Goal: Check status

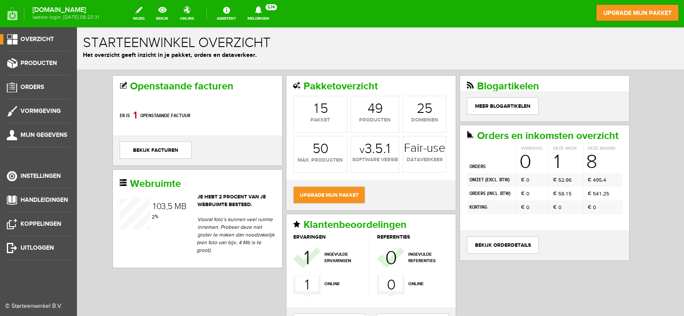
click at [30, 40] on span "Overzicht" at bounding box center [37, 38] width 33 height 7
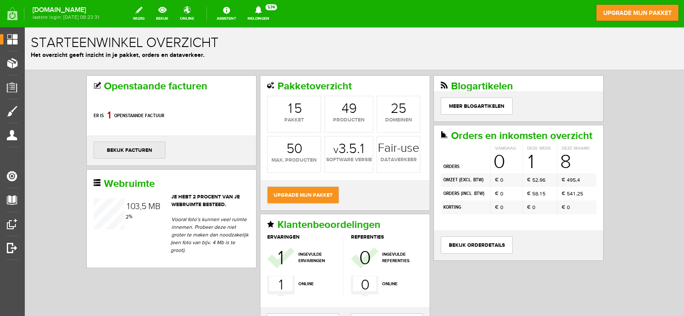
click at [136, 156] on link "bekijk facturen" at bounding box center [130, 149] width 72 height 17
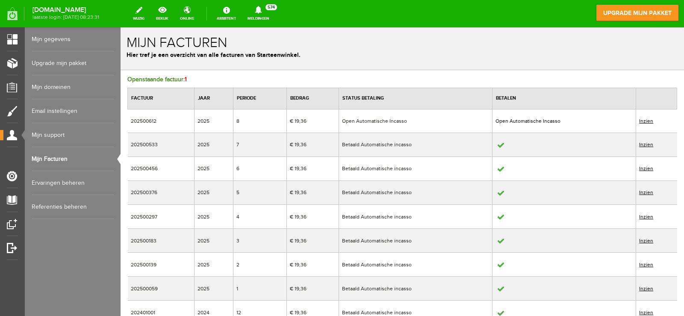
click at [644, 121] on link "Inzien" at bounding box center [646, 121] width 14 height 6
click at [643, 121] on link "Inzien" at bounding box center [646, 121] width 14 height 6
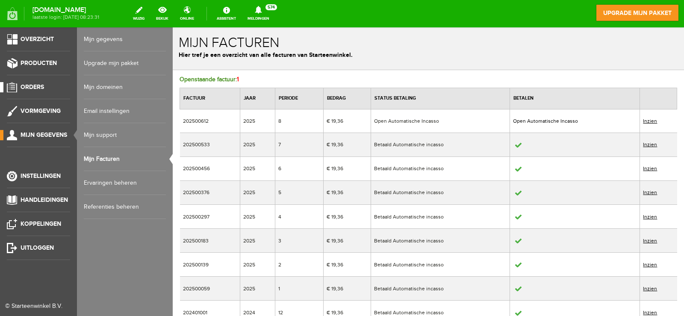
click at [45, 97] on li "Orders" at bounding box center [38, 90] width 63 height 17
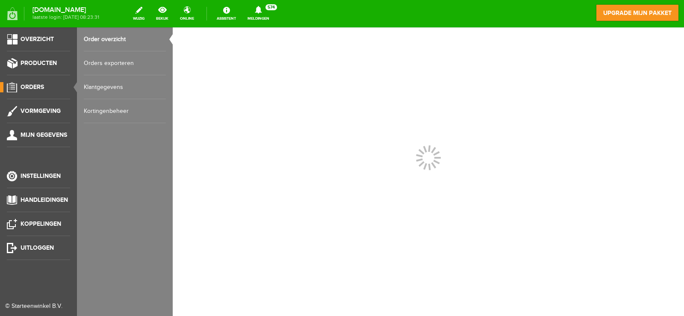
click at [43, 88] on span "Orders" at bounding box center [33, 86] width 24 height 7
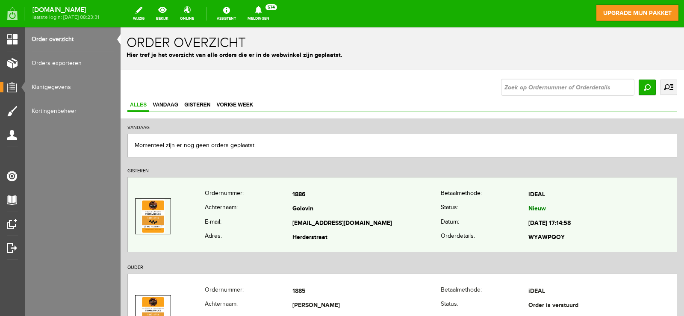
click at [540, 205] on span "Nieuw" at bounding box center [537, 208] width 18 height 7
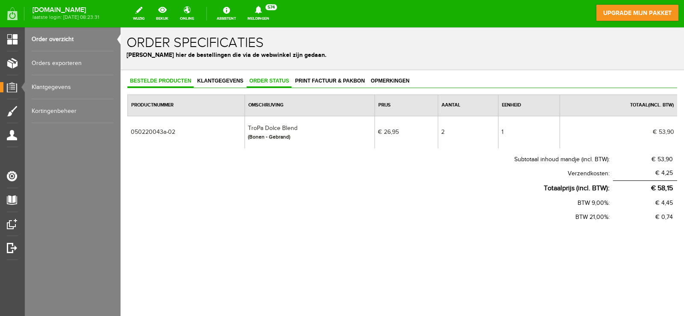
click at [288, 80] on span "Order status" at bounding box center [269, 81] width 45 height 6
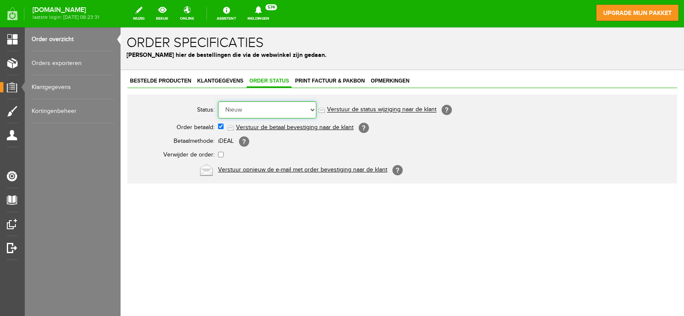
click at [296, 108] on select "Order niet afgerond Nieuw Order in behandeling Wacht op leverancier Wacht op be…" at bounding box center [267, 109] width 98 height 17
select select "2"
click at [218, 101] on select "Order niet afgerond Nieuw Order in behandeling Wacht op leverancier Wacht op be…" at bounding box center [267, 109] width 98 height 17
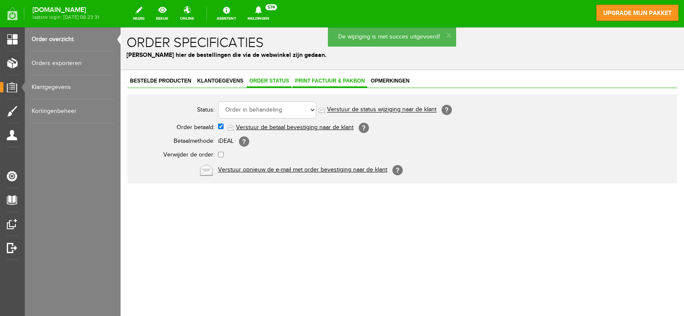
click at [323, 83] on span "Print factuur & pakbon" at bounding box center [329, 81] width 75 height 6
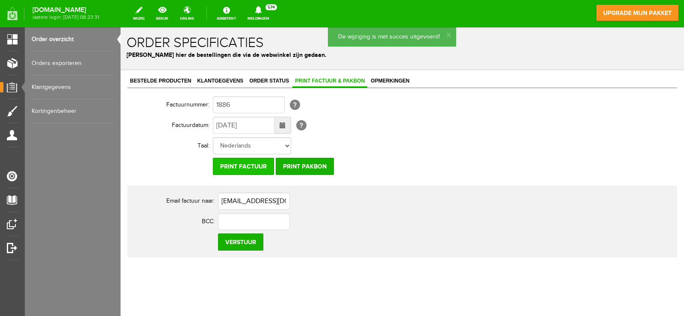
click at [255, 166] on input "Print factuur" at bounding box center [243, 166] width 61 height 17
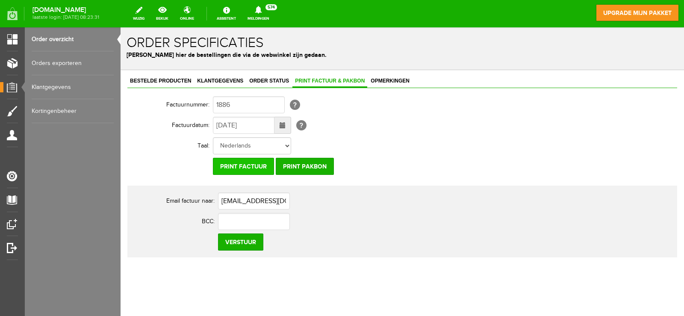
click at [258, 168] on input "Print factuur" at bounding box center [243, 166] width 61 height 17
